Goal: Information Seeking & Learning: Learn about a topic

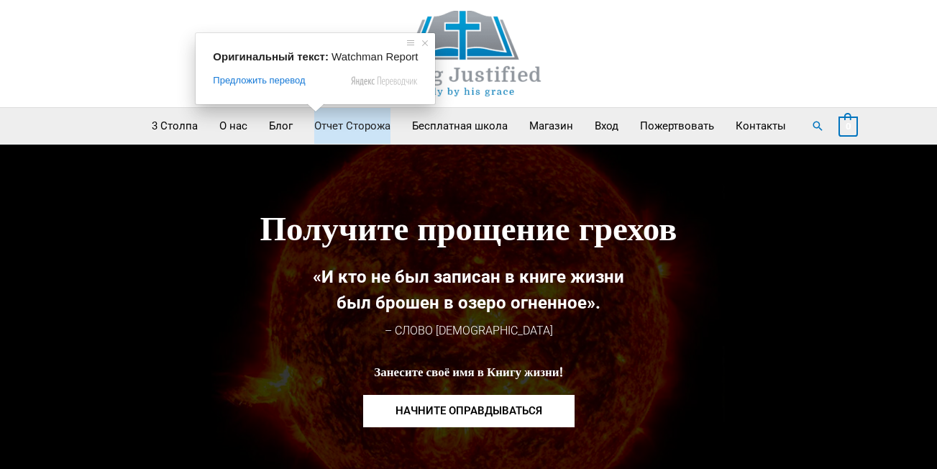
click at [331, 128] on ya-tr-span "Отчет Сторожа" at bounding box center [352, 126] width 76 height 36
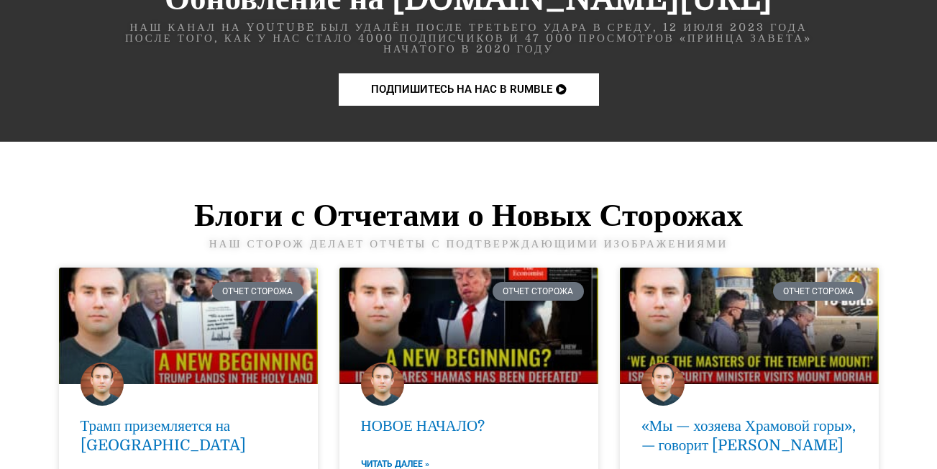
scroll to position [1821, 0]
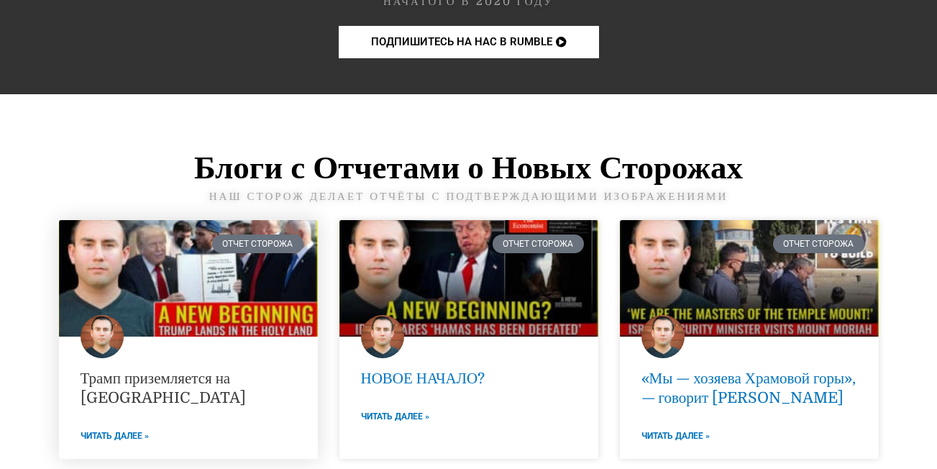
click at [124, 369] on ya-tr-span "Трамп приземляется на [GEOGRAPHIC_DATA]" at bounding box center [163, 387] width 165 height 37
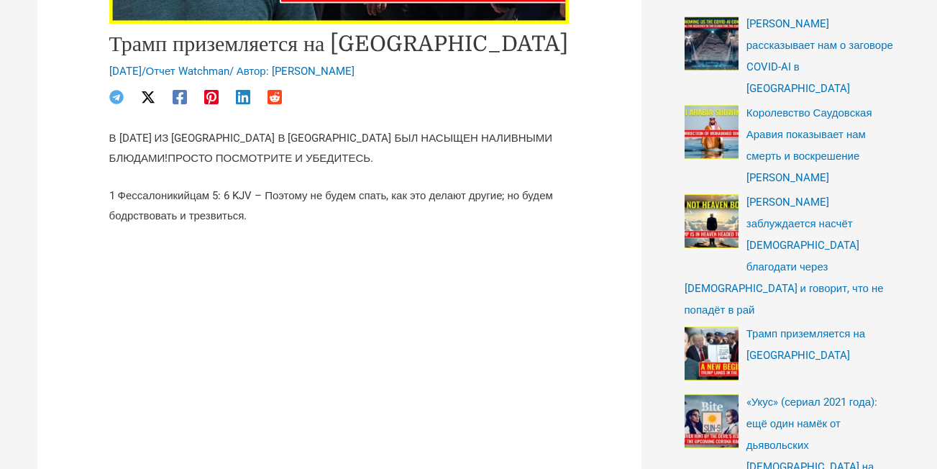
scroll to position [575, 0]
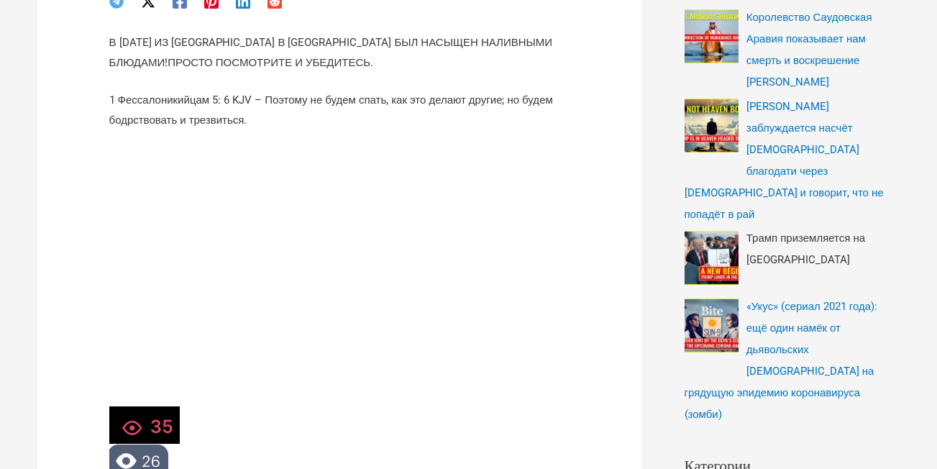
click at [794, 231] on span "Трамп приземляется на [GEOGRAPHIC_DATA]" at bounding box center [805, 248] width 119 height 35
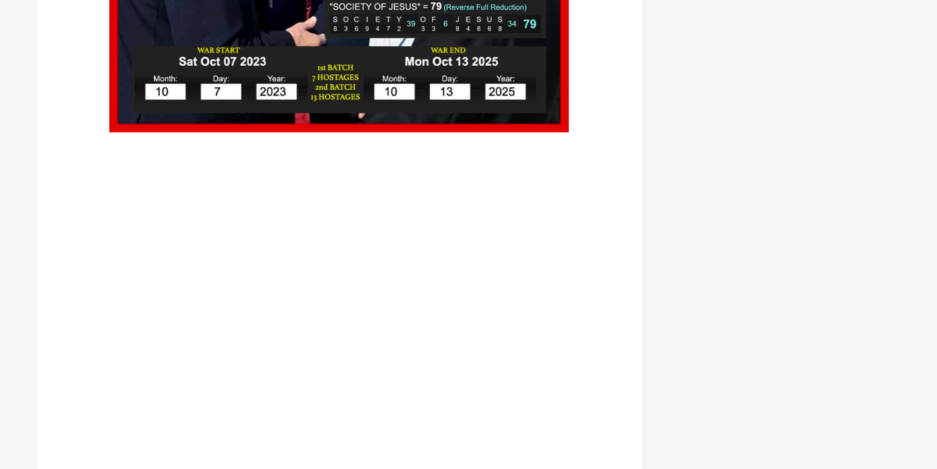
scroll to position [4361, 0]
